Goal: Task Accomplishment & Management: Use online tool/utility

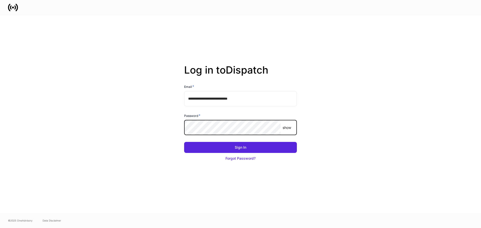
click at [287, 126] on p "show" at bounding box center [287, 127] width 9 height 5
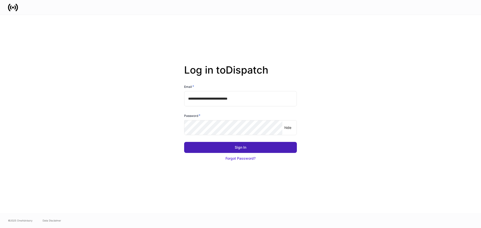
click at [269, 148] on button "Sign In" at bounding box center [240, 147] width 113 height 11
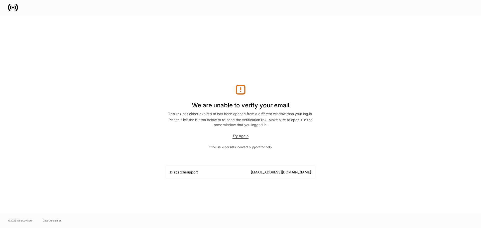
click at [237, 135] on div "Try Again" at bounding box center [240, 136] width 16 height 5
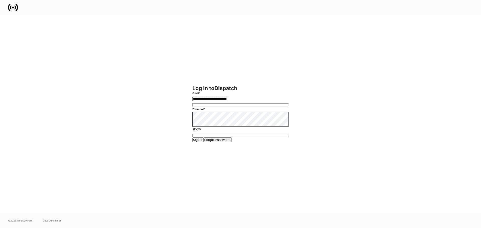
click at [287, 127] on p "show" at bounding box center [240, 129] width 96 height 5
click at [199, 142] on button "Sign In" at bounding box center [197, 140] width 12 height 5
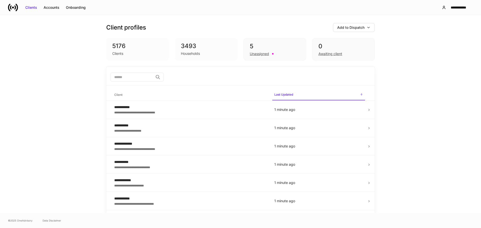
click at [415, 93] on div "**********" at bounding box center [240, 114] width 481 height 198
